Goal: Complete application form

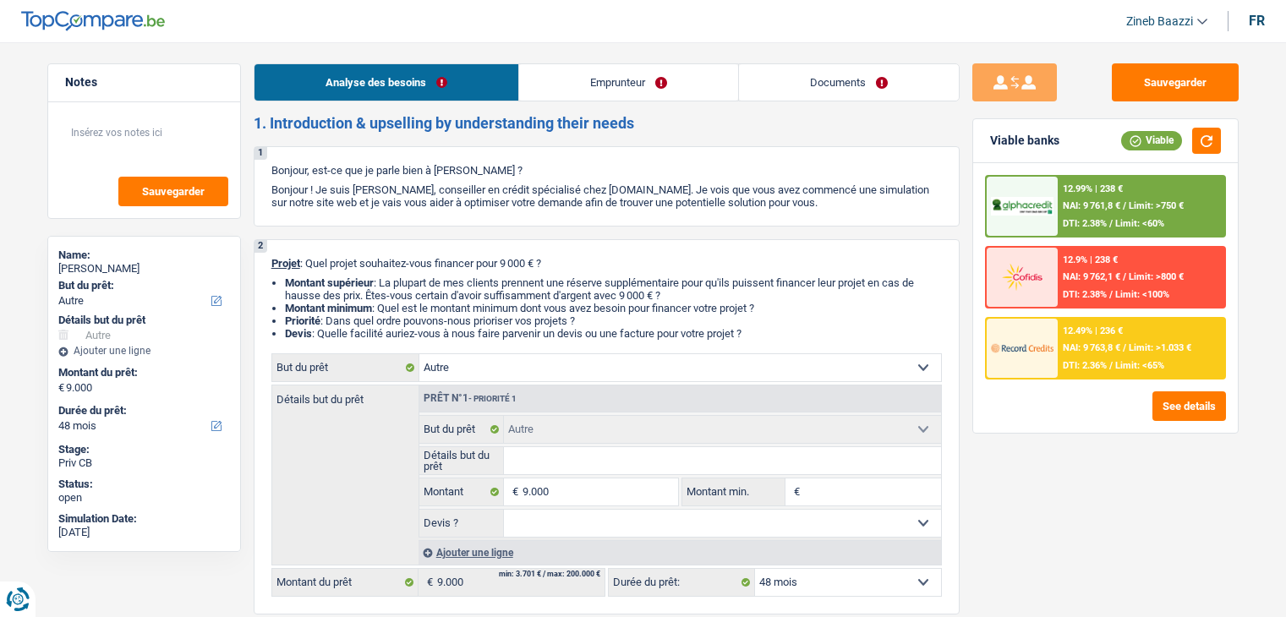
select select "other"
select select "48"
select select "other"
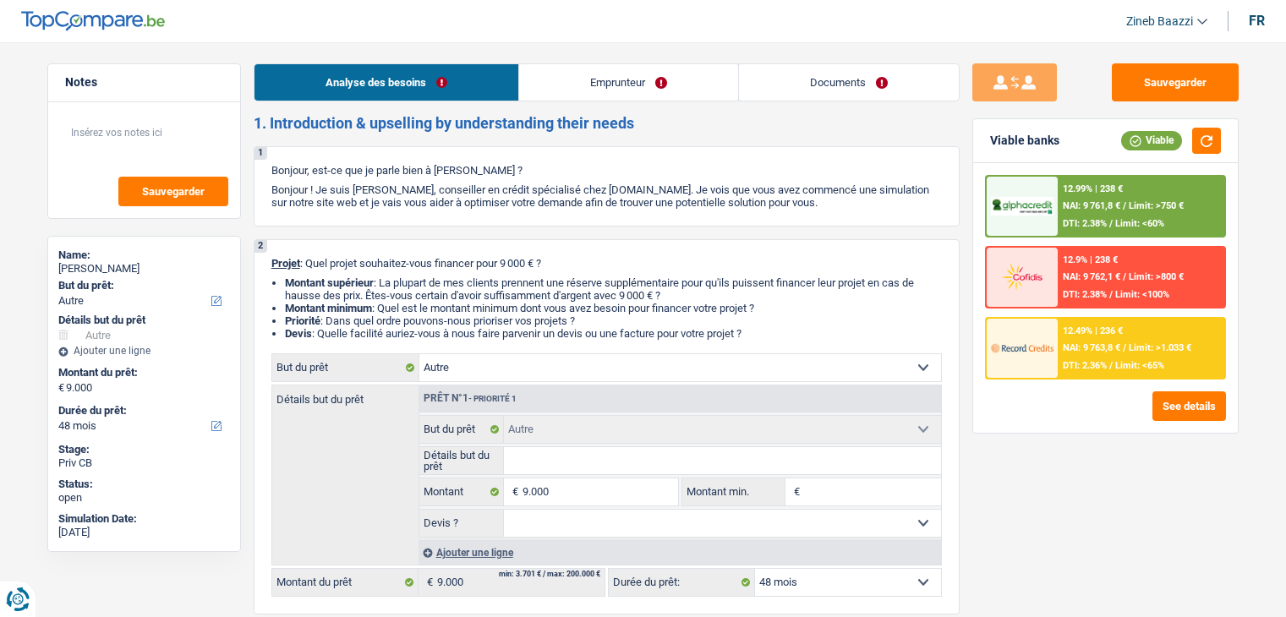
select select "48"
select select "worker"
select select "netSalary"
select select "ownerWithMortgage"
select select "other"
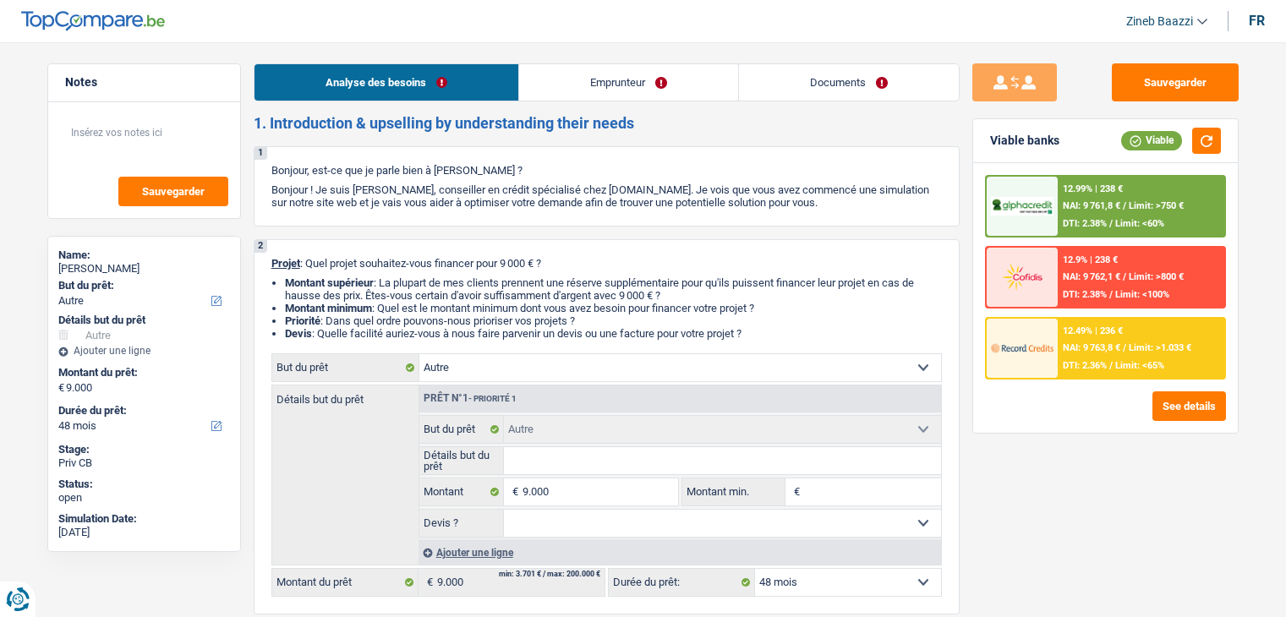
select select "other"
select select "48"
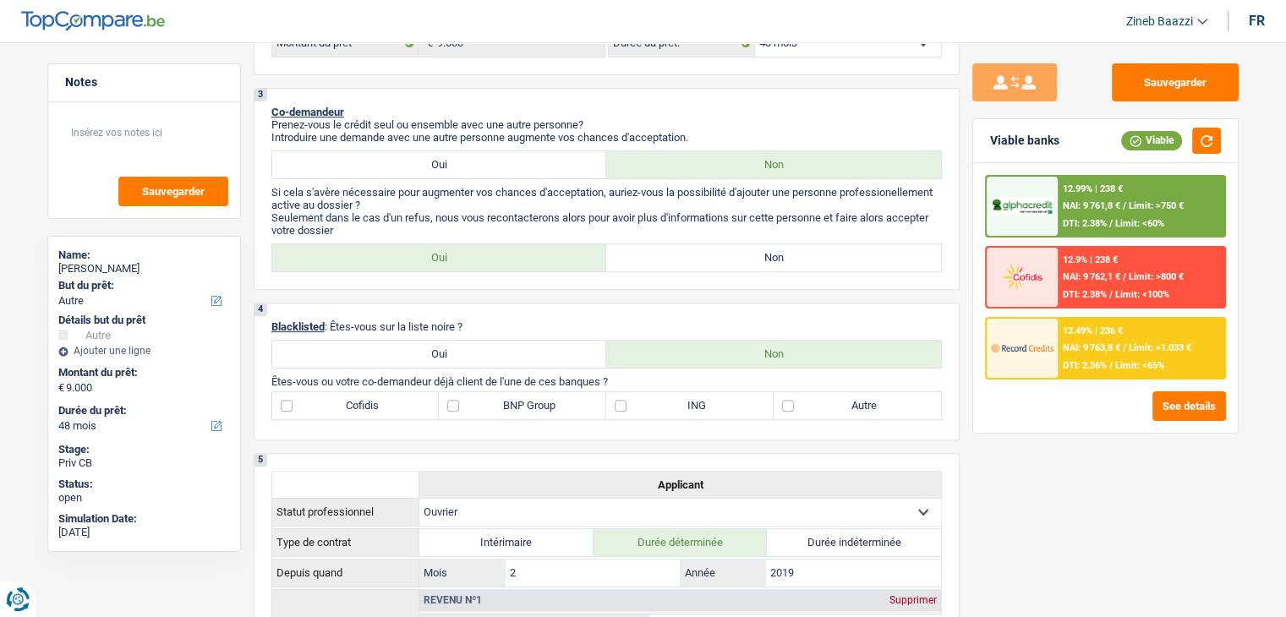
click at [876, 85] on div "1. Introduction & upselling by understanding their needs 1 Bonjour, est-ce que …" at bounding box center [607, 464] width 706 height 1779
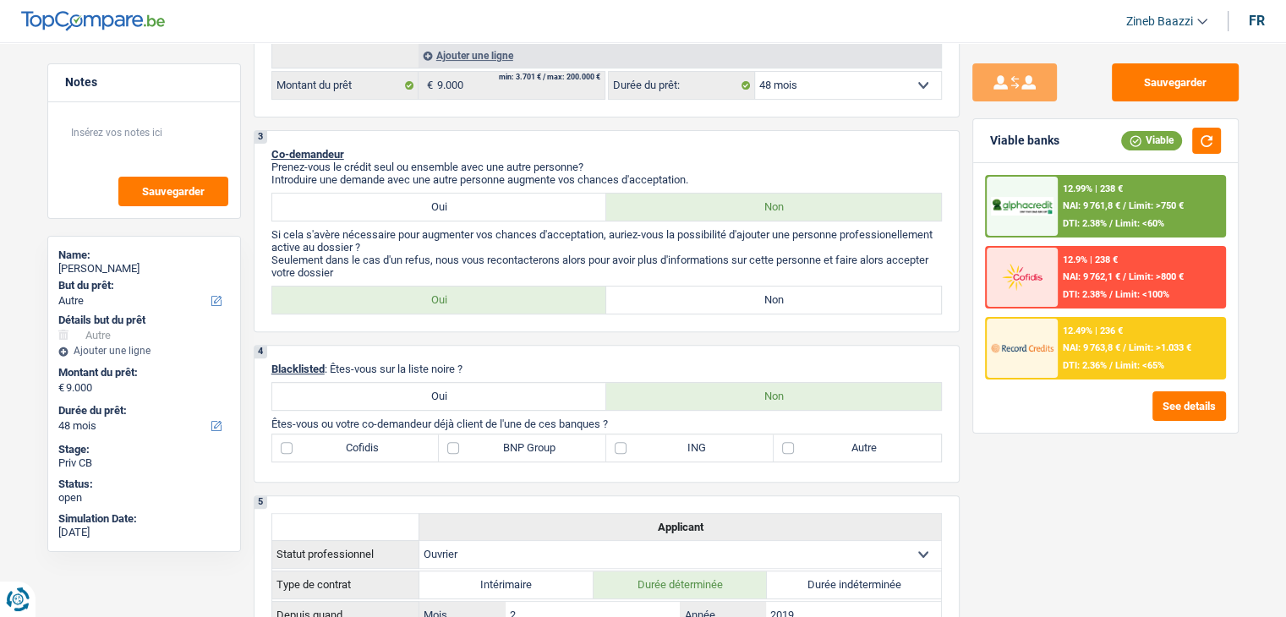
scroll to position [539, 0]
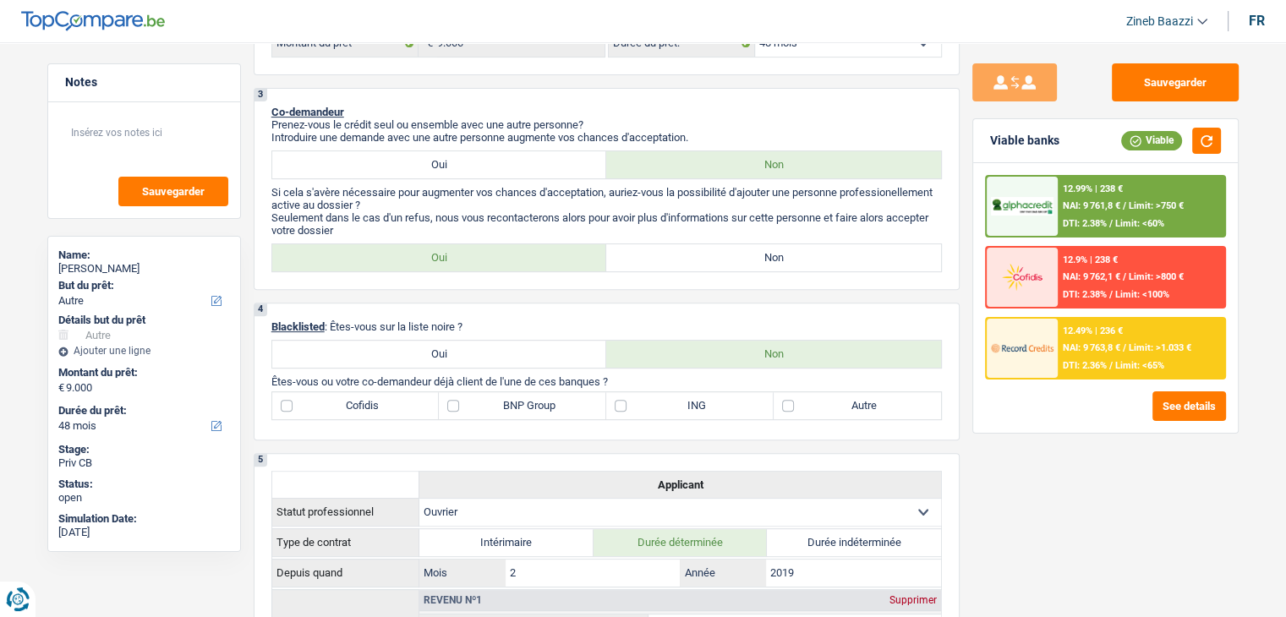
click at [1024, 479] on div "Sauvegarder Viable banks Viable 12.99% | 238 € NAI: 9 761,8 € / Limit: >750 € D…" at bounding box center [1106, 324] width 292 height 523
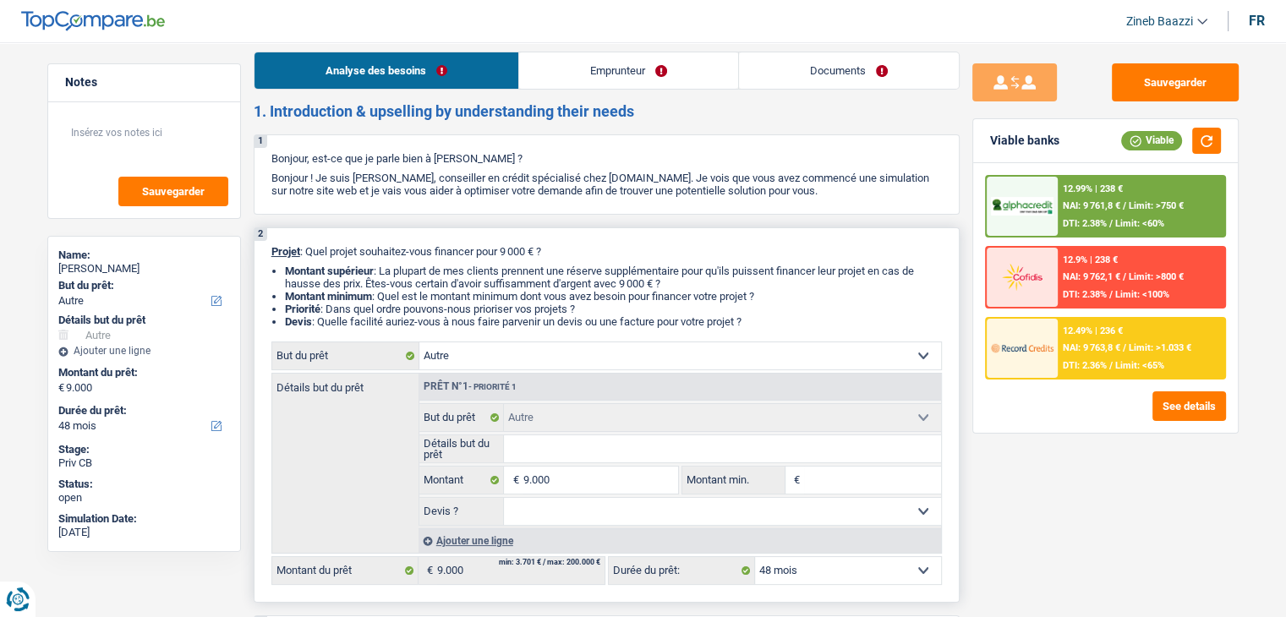
scroll to position [0, 0]
